Goal: Book appointment/travel/reservation

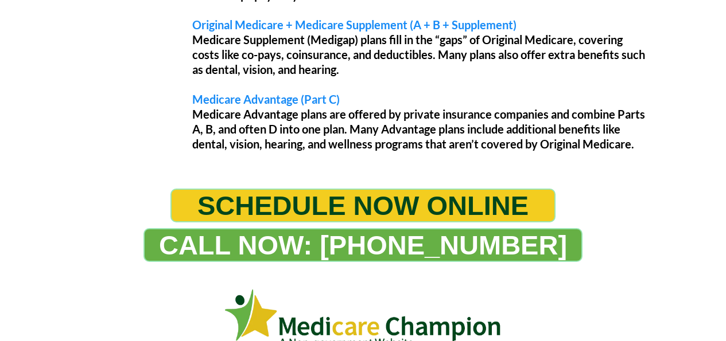
click at [409, 201] on span "SCHEDULE NOW ONLINE" at bounding box center [362, 206] width 331 height 32
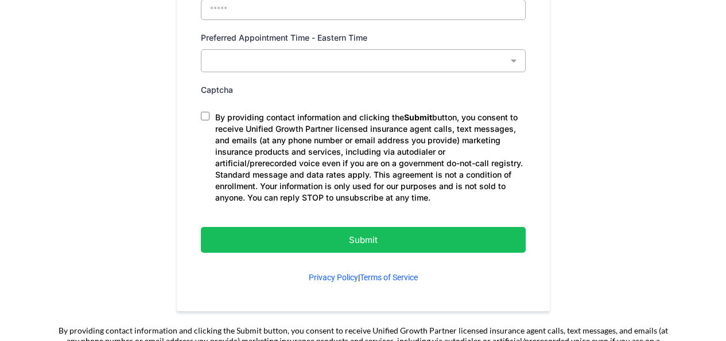
scroll to position [746, 0]
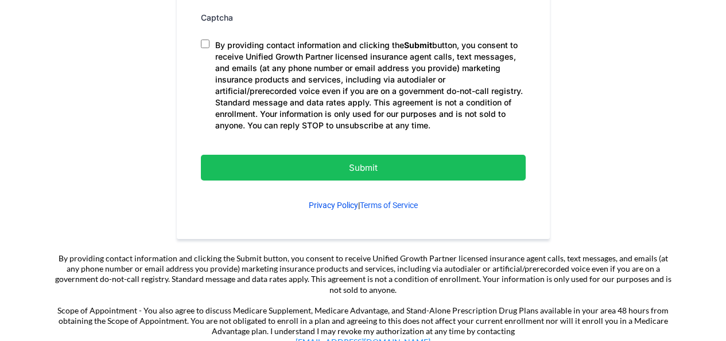
click at [321, 205] on link "Privacy Policy" at bounding box center [333, 205] width 49 height 9
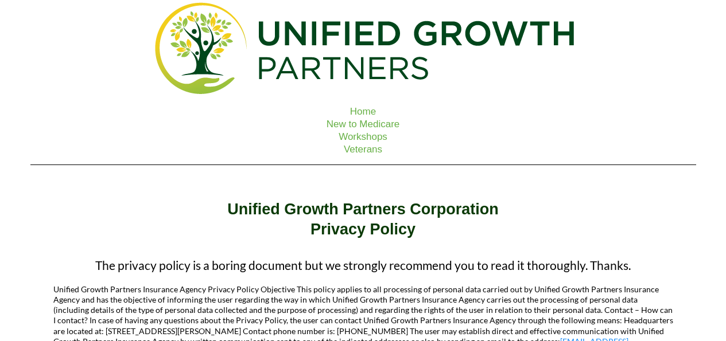
scroll to position [230, 0]
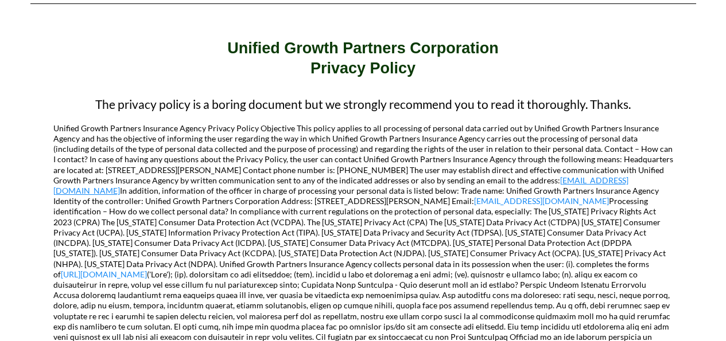
click at [628, 181] on link "compliance@unifiedgrowthpartners.com" at bounding box center [340, 186] width 575 height 20
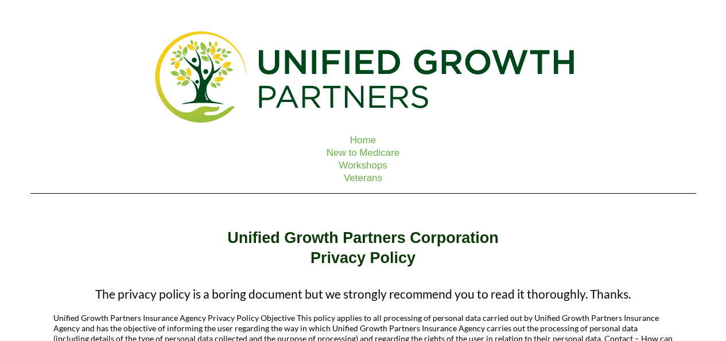
scroll to position [0, 0]
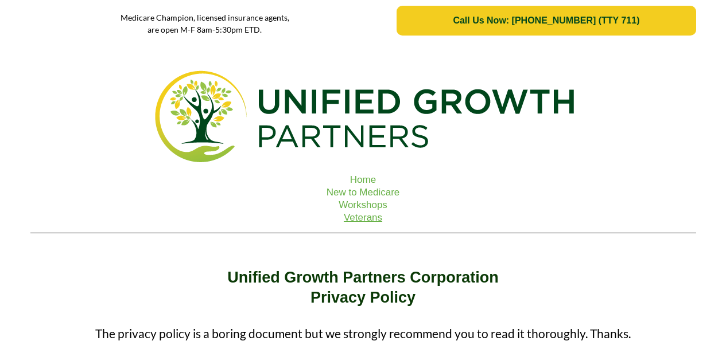
click at [355, 215] on link "Veterans" at bounding box center [363, 217] width 38 height 11
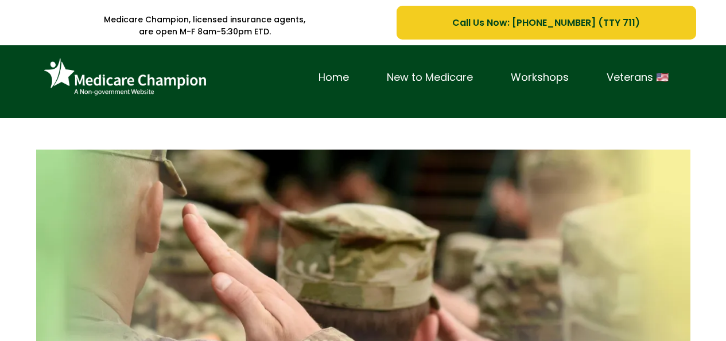
click at [449, 80] on link "New to Medicare" at bounding box center [430, 78] width 124 height 18
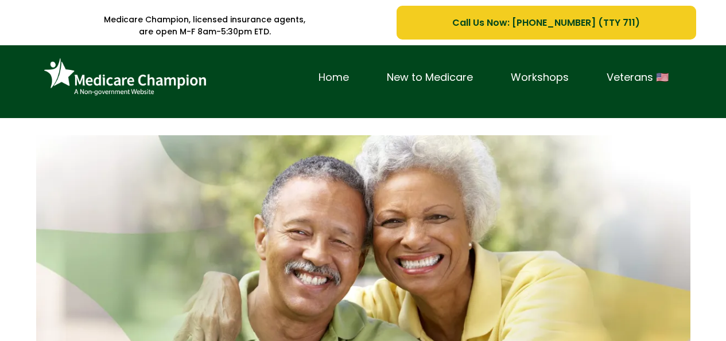
click at [316, 77] on link "Home" at bounding box center [334, 78] width 68 height 18
